Goal: Register for event/course

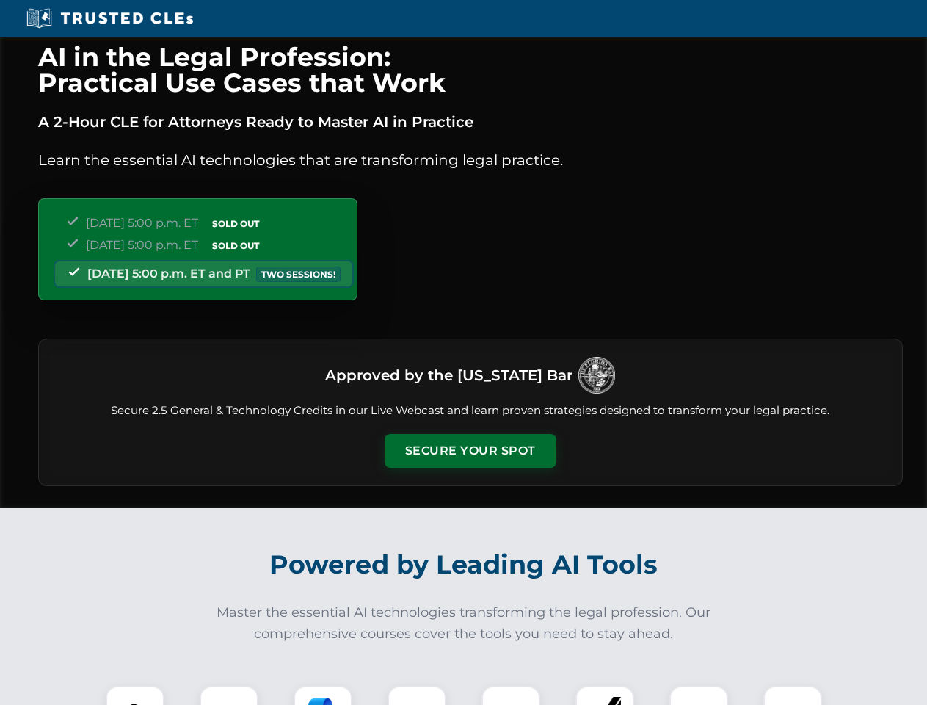
click at [470, 451] on button "Secure Your Spot" at bounding box center [471, 451] width 172 height 34
click at [135, 695] on img at bounding box center [135, 715] width 43 height 43
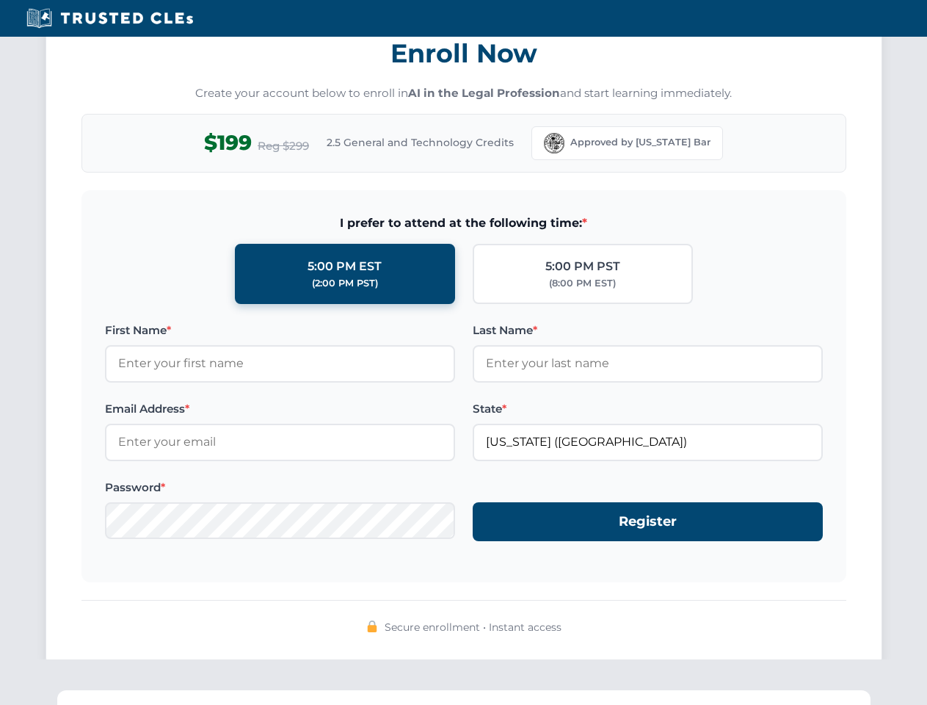
scroll to position [1441, 0]
